Goal: Check status: Check status

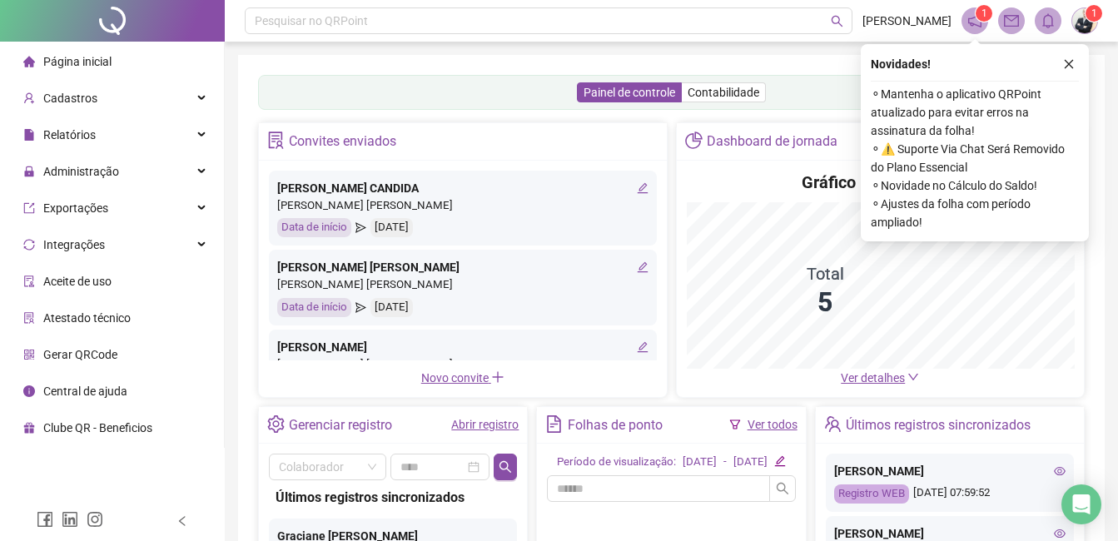
drag, startPoint x: 1068, startPoint y: 61, endPoint x: 988, endPoint y: 77, distance: 82.3
click at [1067, 61] on icon "close" at bounding box center [1069, 64] width 12 height 12
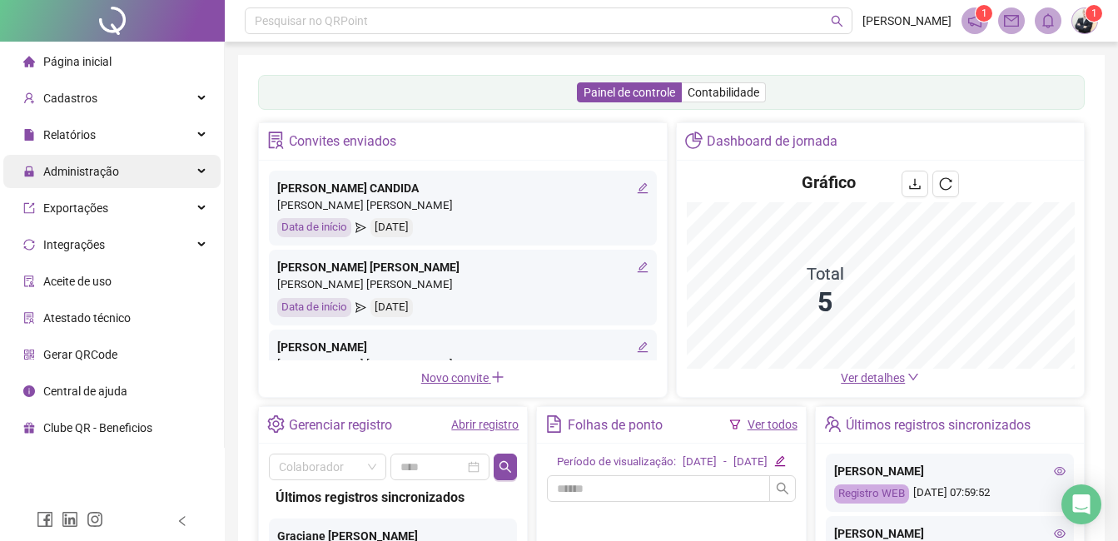
click at [97, 172] on span "Administração" at bounding box center [81, 171] width 76 height 13
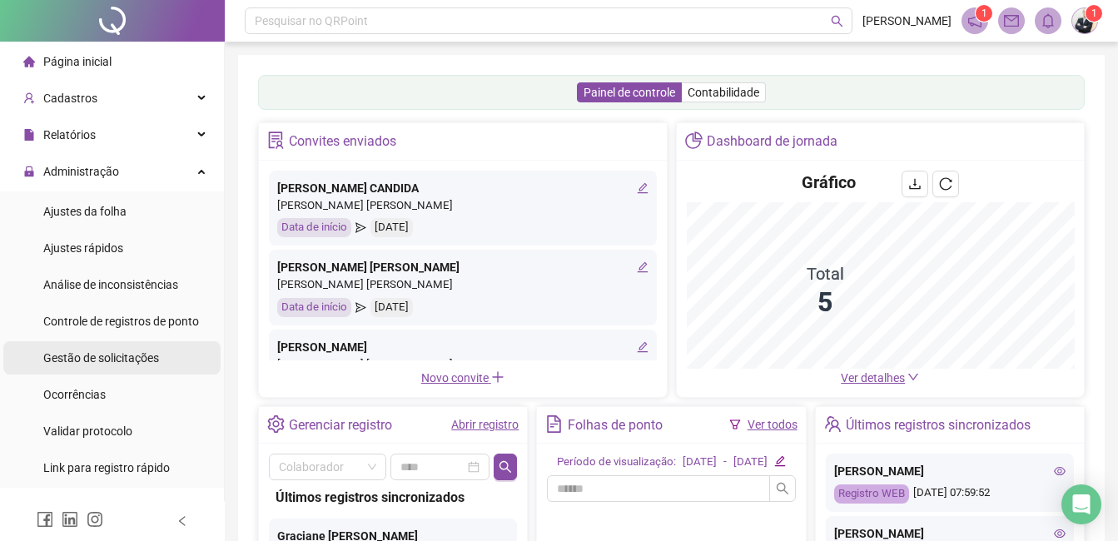
click at [124, 359] on span "Gestão de solicitações" at bounding box center [101, 357] width 116 height 13
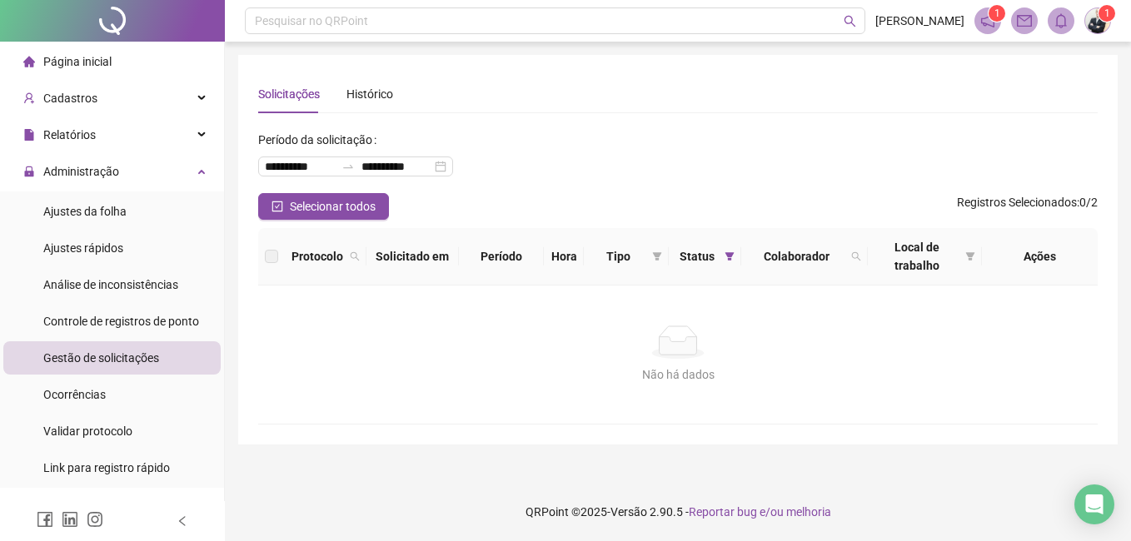
click at [105, 61] on span "Página inicial" at bounding box center [77, 61] width 68 height 13
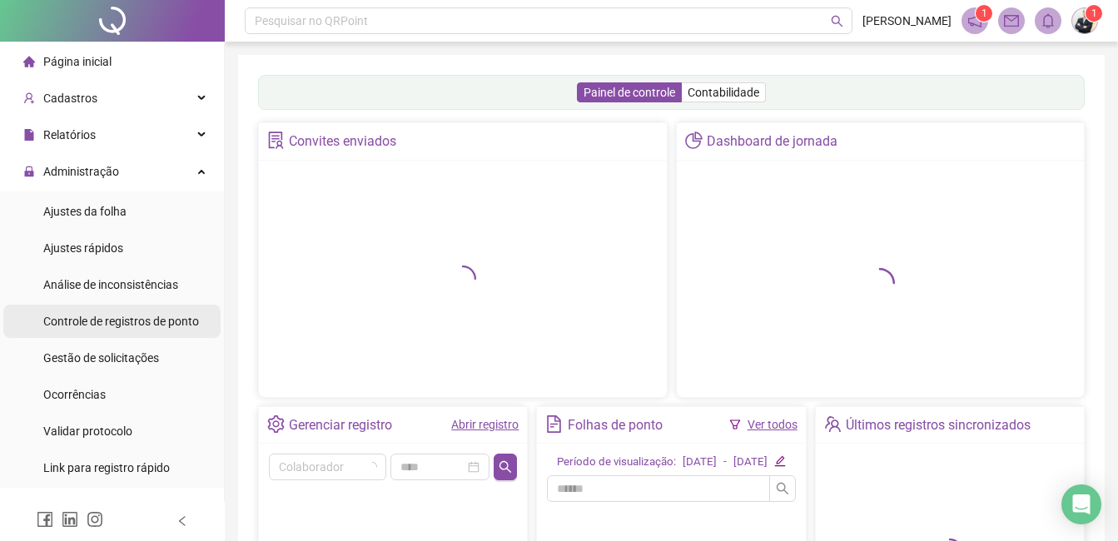
click at [148, 318] on span "Controle de registros de ponto" at bounding box center [121, 321] width 156 height 13
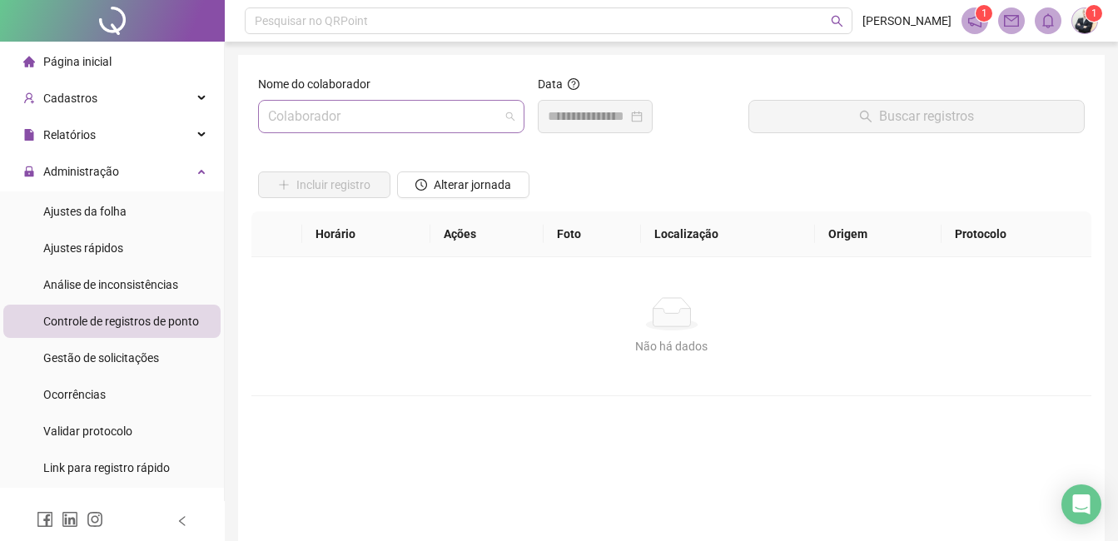
click at [386, 117] on input "search" at bounding box center [383, 117] width 231 height 32
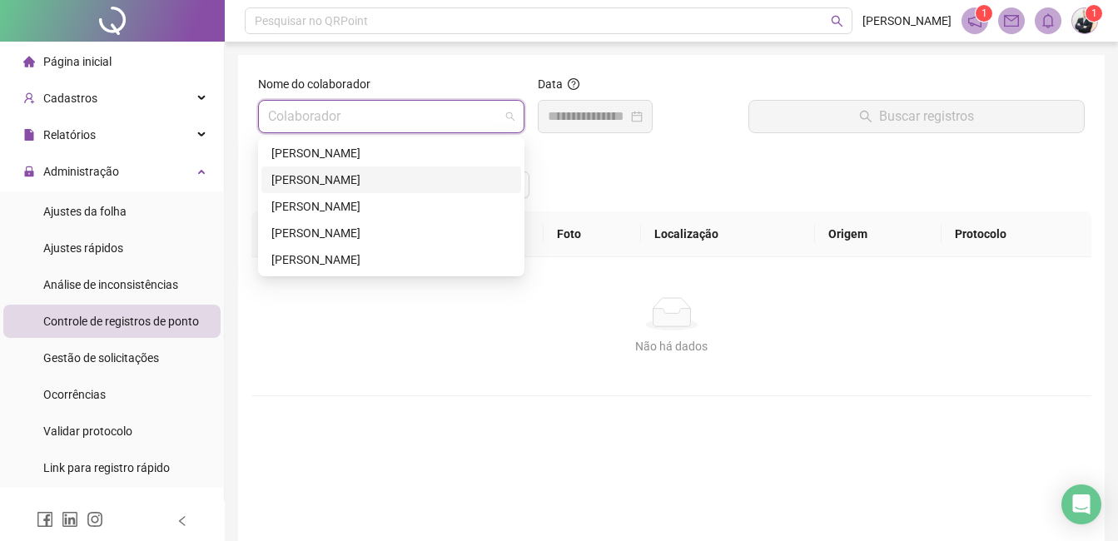
click at [334, 176] on div "[PERSON_NAME]" at bounding box center [391, 180] width 240 height 18
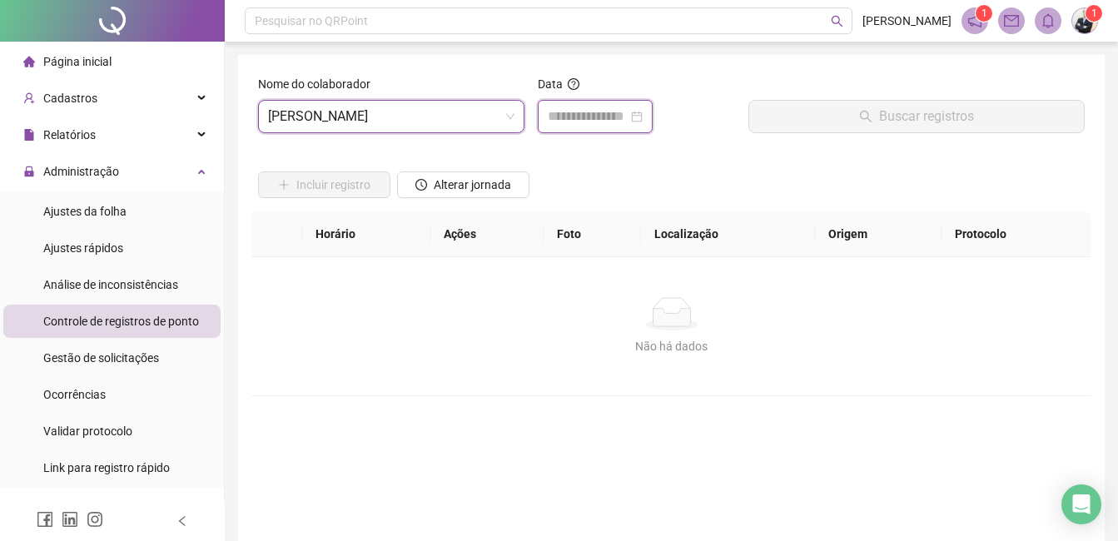
click at [607, 115] on input at bounding box center [588, 117] width 80 height 20
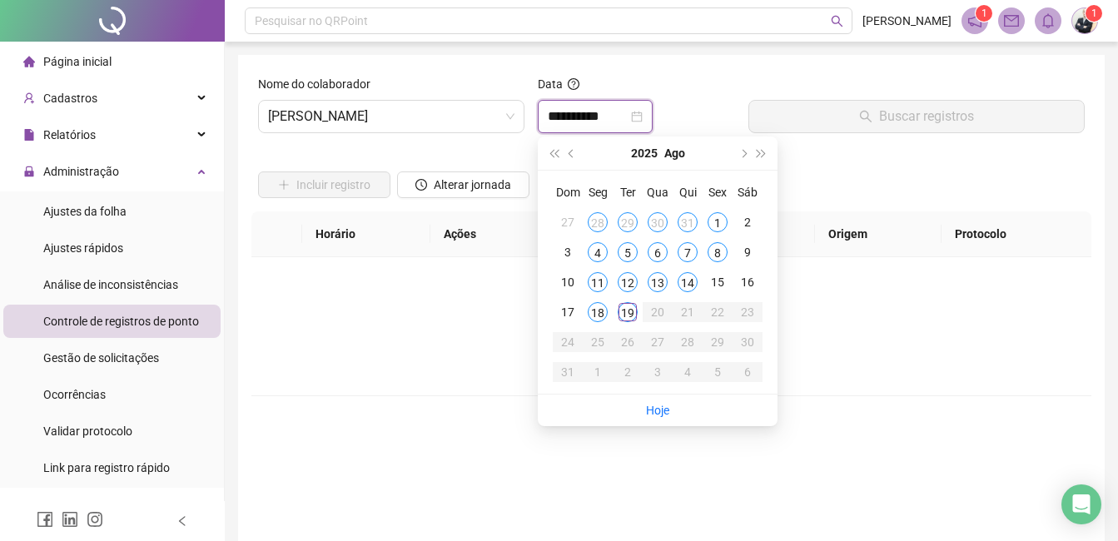
type input "**********"
click at [627, 316] on div "19" at bounding box center [628, 312] width 20 height 20
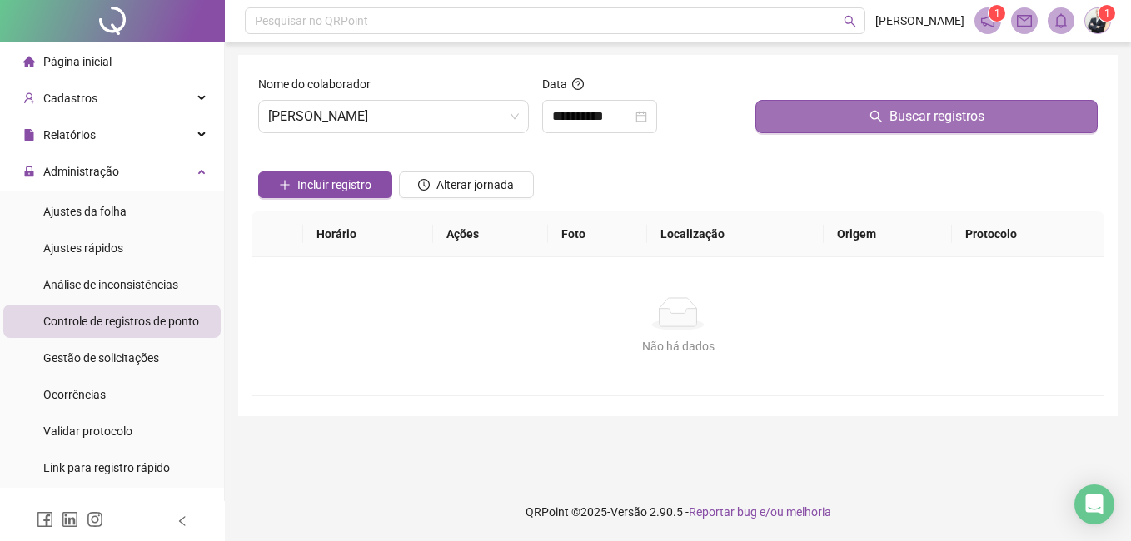
click at [878, 125] on button "Buscar registros" at bounding box center [926, 116] width 342 height 33
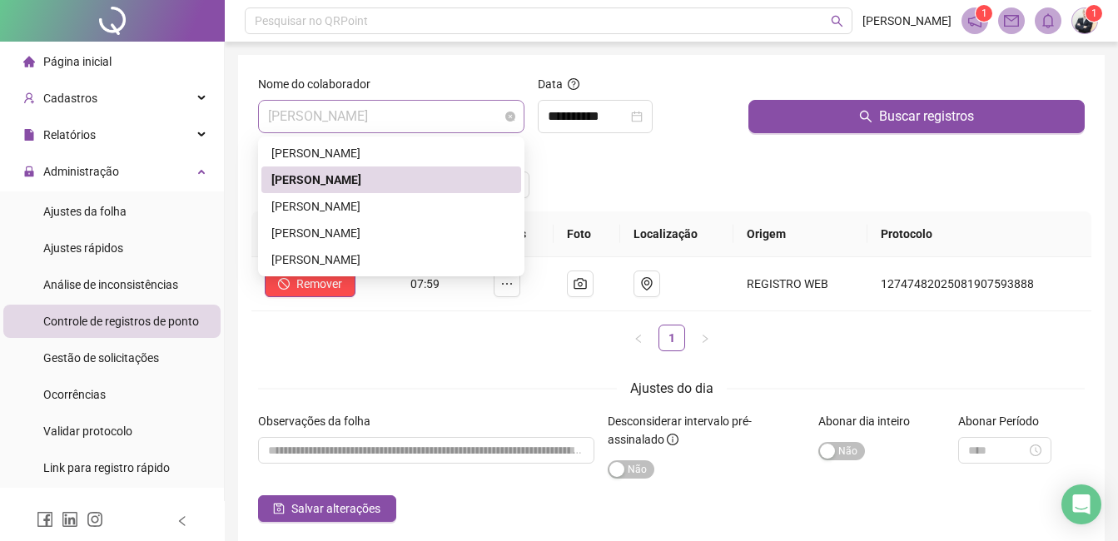
click at [473, 123] on span "[PERSON_NAME]" at bounding box center [391, 117] width 246 height 32
click at [414, 201] on div "[PERSON_NAME]" at bounding box center [391, 206] width 240 height 18
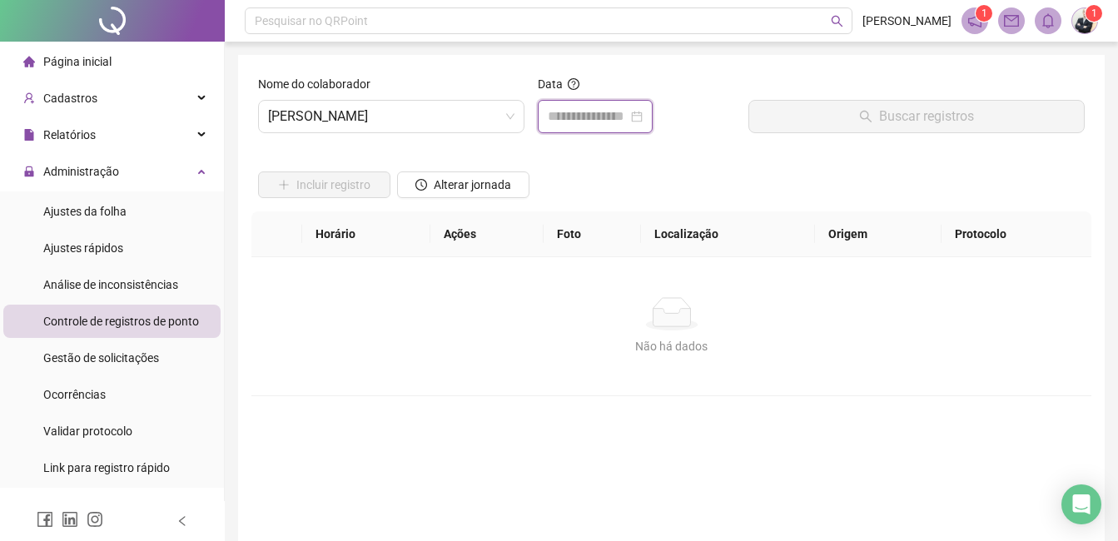
click at [605, 117] on input at bounding box center [588, 117] width 80 height 20
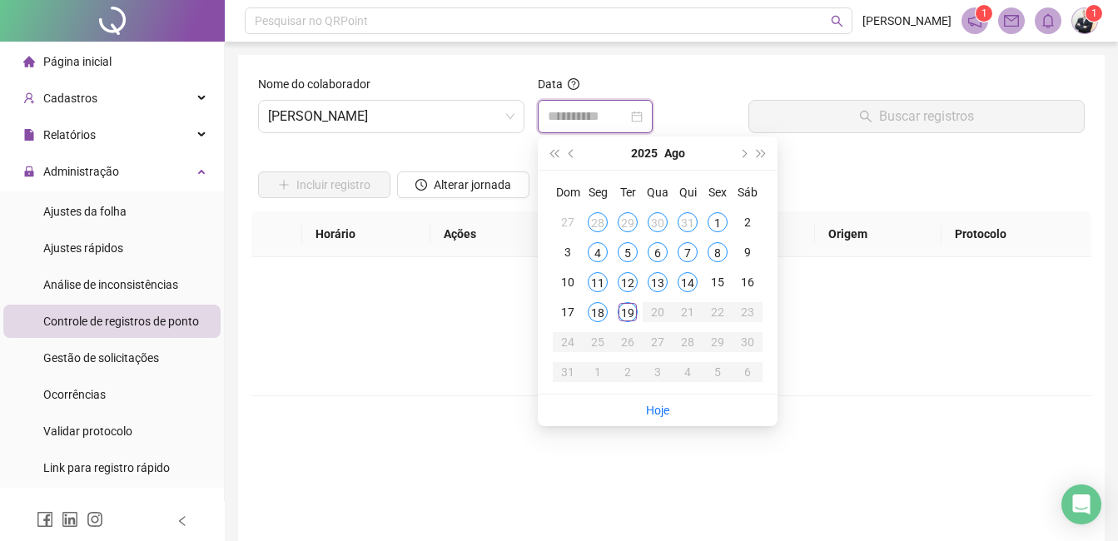
type input "**********"
click at [634, 312] on div "19" at bounding box center [628, 312] width 20 height 20
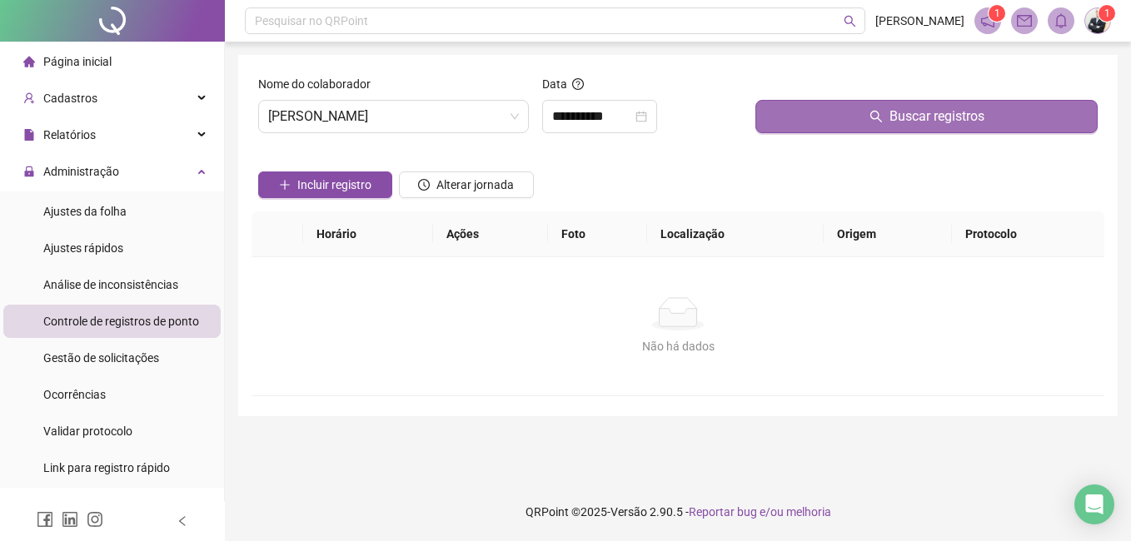
click at [898, 118] on span "Buscar registros" at bounding box center [936, 117] width 95 height 20
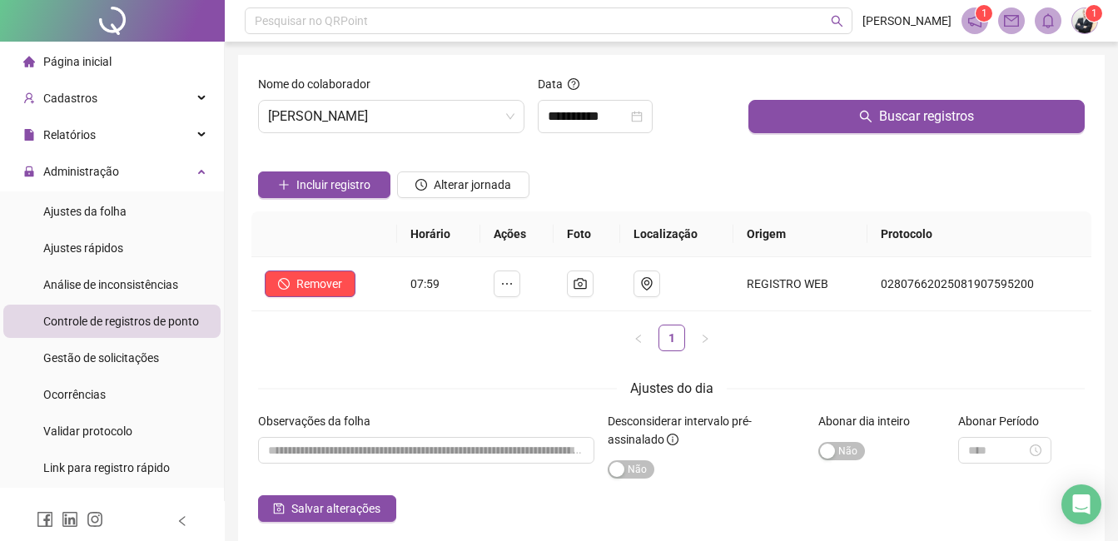
click at [102, 64] on span "Página inicial" at bounding box center [77, 61] width 68 height 13
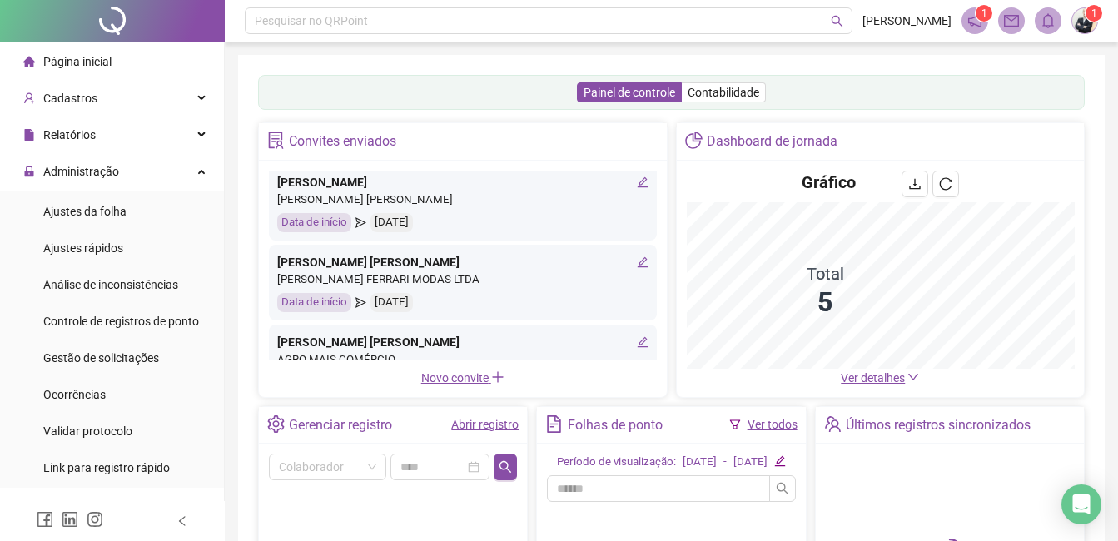
scroll to position [167, 0]
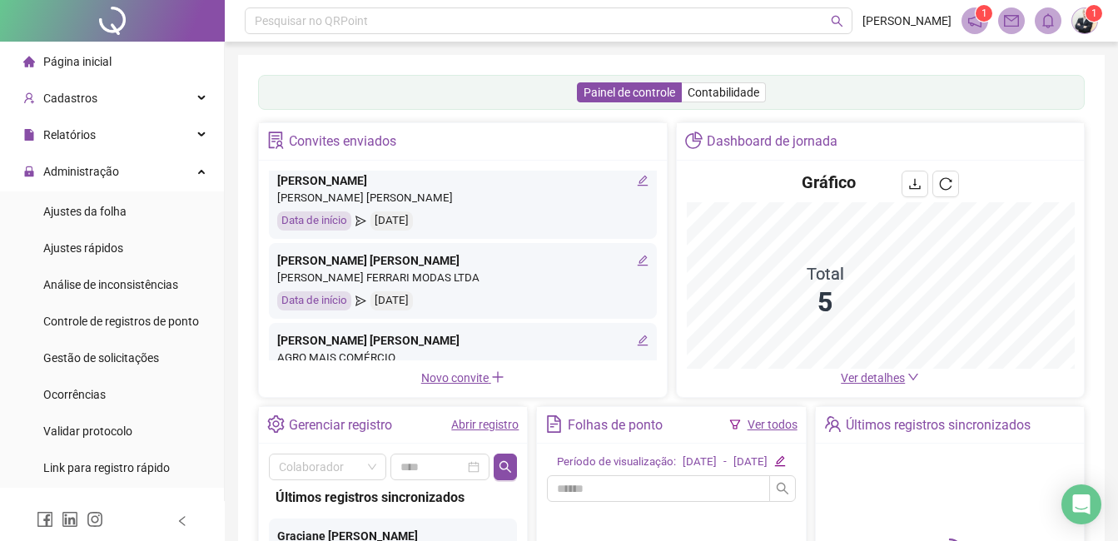
click at [115, 61] on li "Página inicial" at bounding box center [111, 61] width 217 height 33
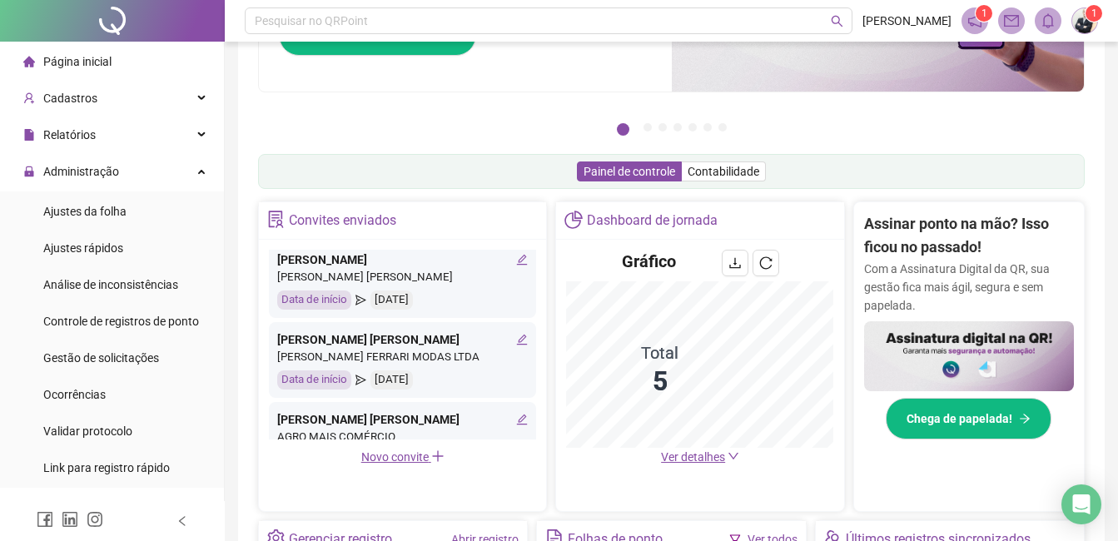
click at [106, 62] on span "Página inicial" at bounding box center [77, 61] width 68 height 13
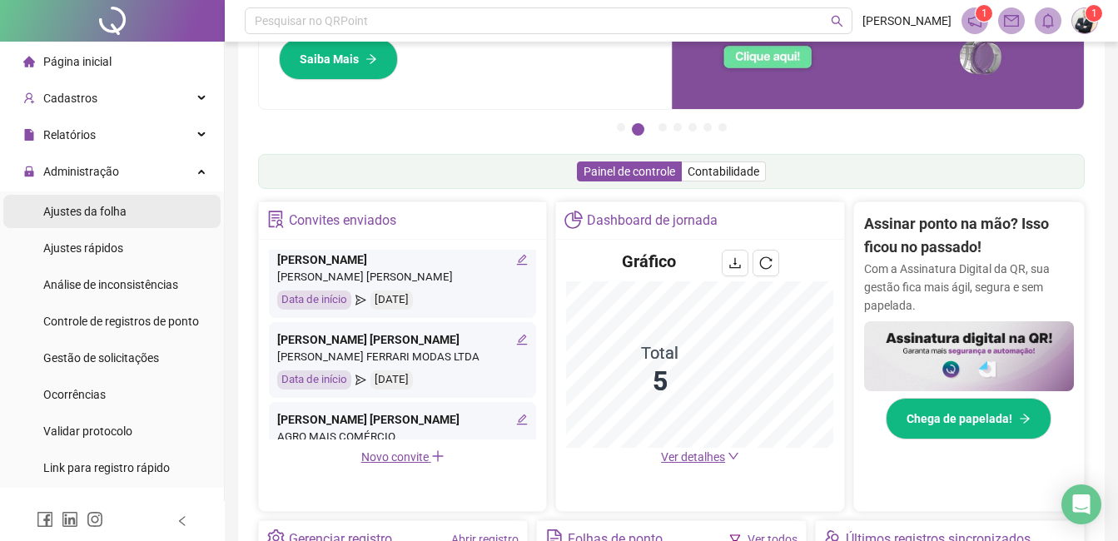
scroll to position [0, 0]
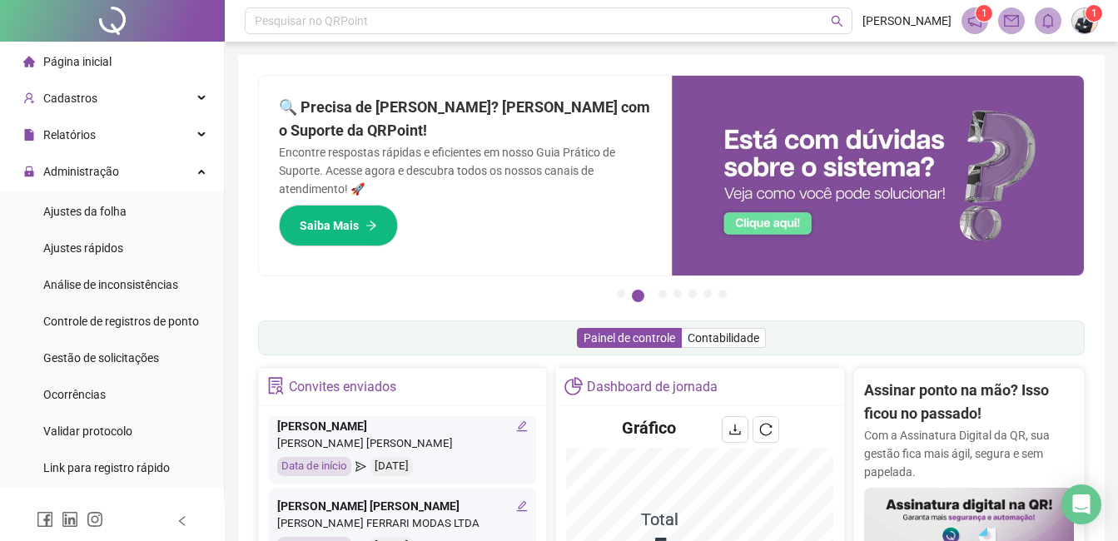
click at [120, 68] on li "Página inicial" at bounding box center [111, 61] width 217 height 33
click at [112, 57] on li "Página inicial" at bounding box center [111, 61] width 217 height 33
